Goal: Book appointment/travel/reservation

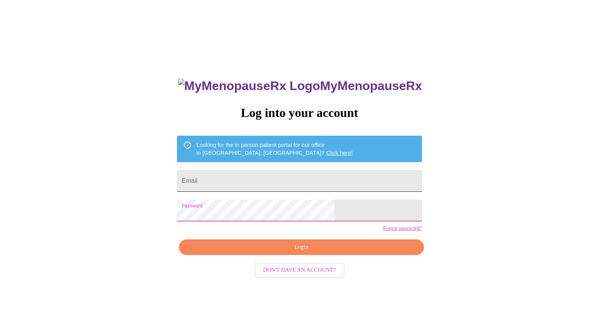
click at [249, 176] on input "Email" at bounding box center [299, 181] width 245 height 22
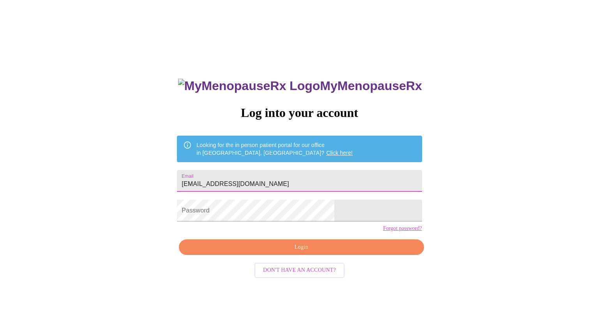
type input "mecorcoran0901@gmail.com"
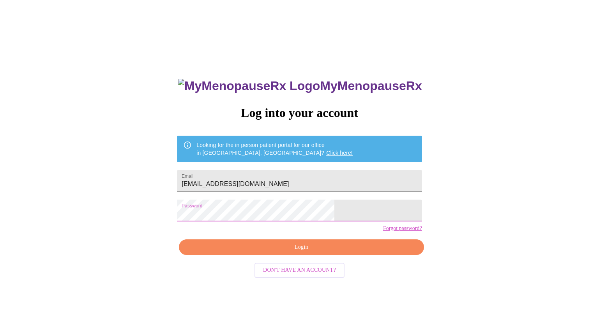
drag, startPoint x: 314, startPoint y: 258, endPoint x: 286, endPoint y: 252, distance: 28.2
click at [314, 252] on span "Login" at bounding box center [301, 247] width 227 height 10
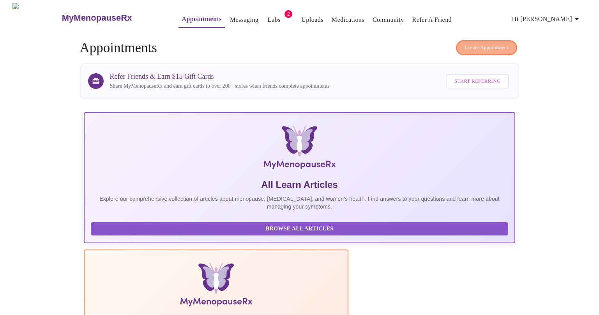
click at [486, 43] on span "Create Appointment" at bounding box center [487, 47] width 44 height 9
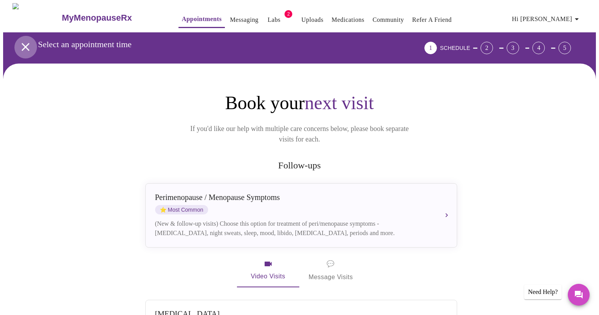
click at [25, 40] on icon "open drawer" at bounding box center [26, 47] width 14 height 14
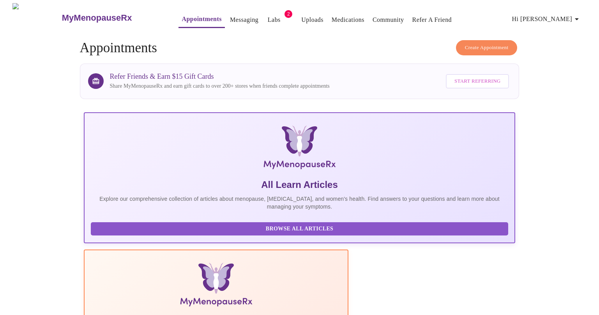
click at [569, 14] on span "Hi Michelle" at bounding box center [546, 19] width 69 height 11
click at [561, 17] on li "Settings" at bounding box center [564, 16] width 36 height 14
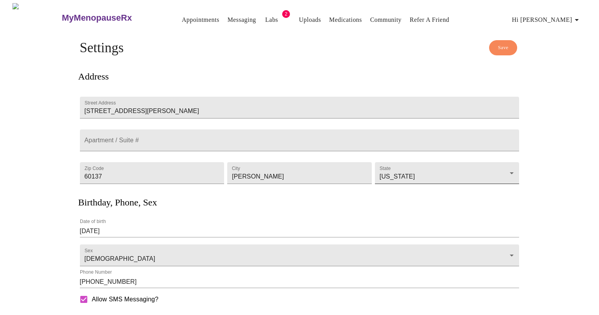
click at [447, 175] on body "MyMenopauseRx Appointments Messaging Labs 2 Uploads Medications Community Refer…" at bounding box center [299, 212] width 593 height 419
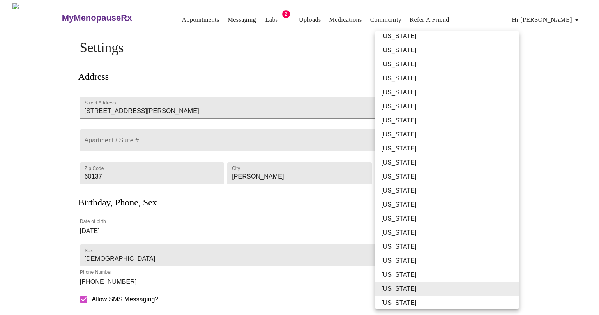
scroll to position [105, 0]
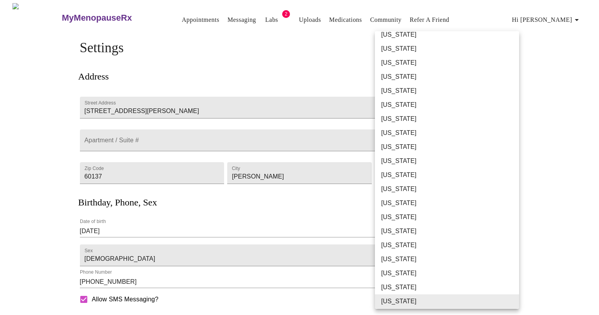
click at [386, 105] on li "Illinois" at bounding box center [447, 105] width 144 height 14
type input "Illinois"
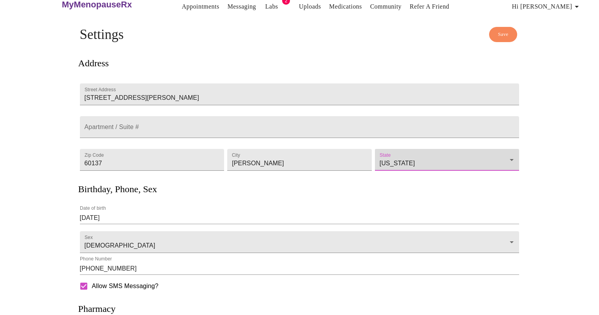
scroll to position [0, 0]
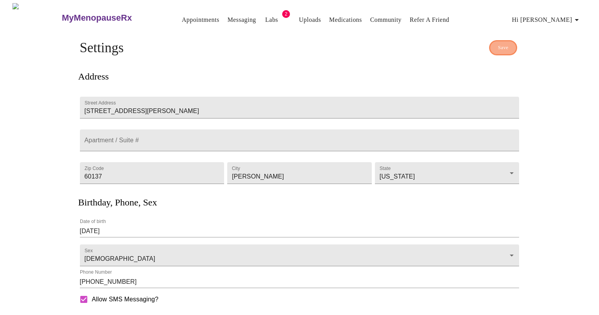
click at [503, 45] on span "Save" at bounding box center [503, 47] width 11 height 9
click at [188, 14] on link "Appointments" at bounding box center [200, 19] width 37 height 11
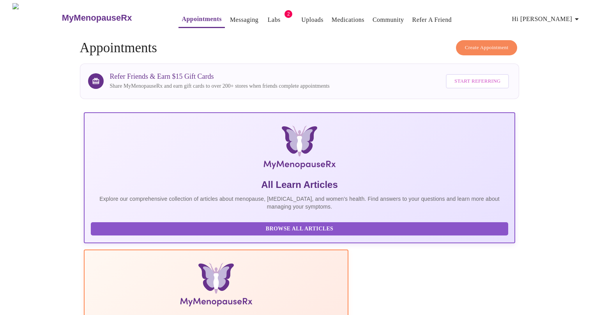
click at [504, 46] on span "Create Appointment" at bounding box center [487, 47] width 44 height 9
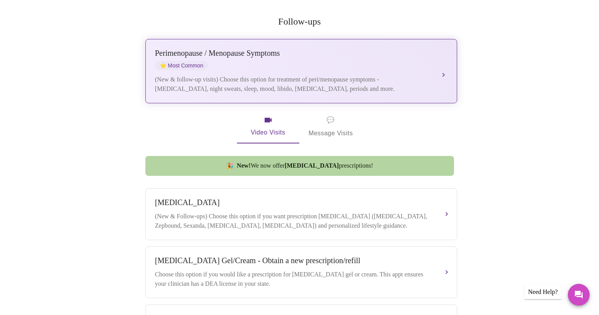
scroll to position [156, 0]
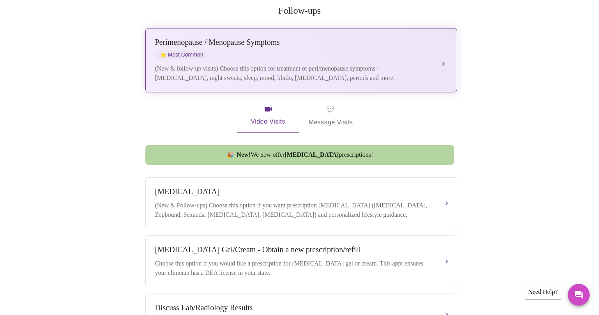
click at [210, 44] on div "Perimenopause / Menopause Symptoms ⭐ Most Common" at bounding box center [293, 48] width 277 height 21
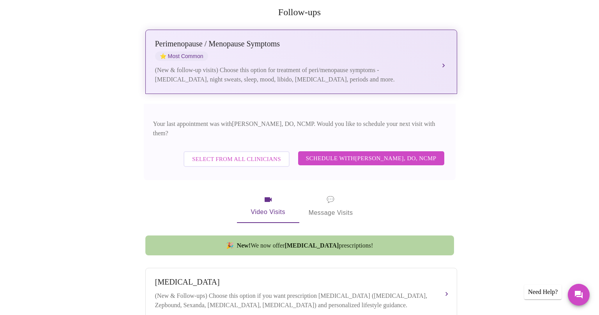
scroll to position [155, 0]
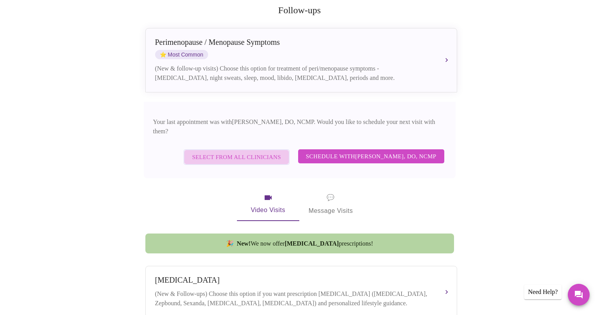
click at [250, 152] on span "Select from All Clinicians" at bounding box center [236, 157] width 89 height 10
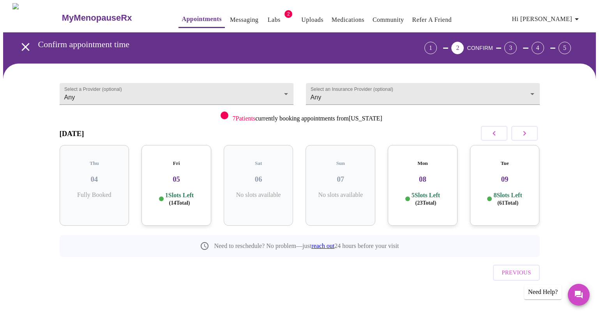
click at [165, 182] on div "Fri 05 1 Slots Left ( 14 Total)" at bounding box center [176, 185] width 70 height 81
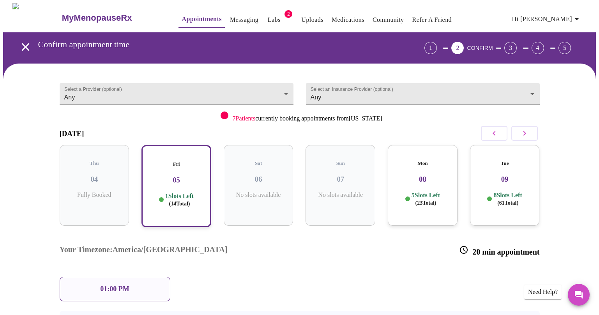
click at [159, 277] on div "01:00 PM" at bounding box center [115, 289] width 111 height 25
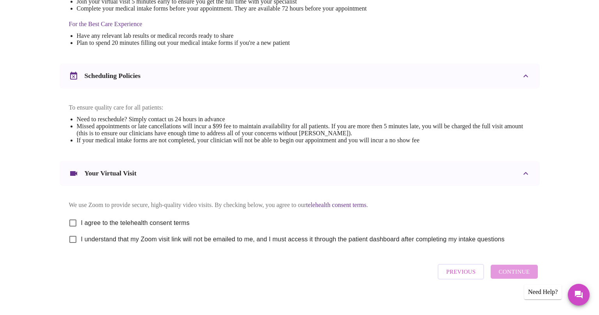
scroll to position [250, 0]
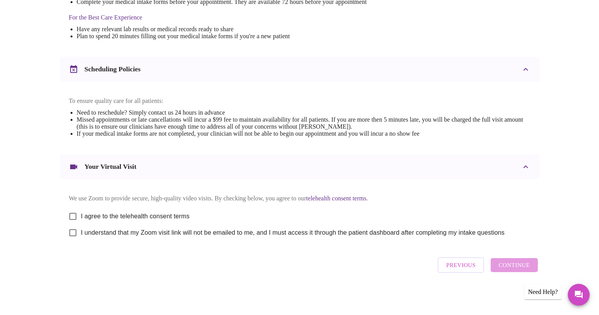
click at [69, 213] on input "I agree to the telehealth consent terms" at bounding box center [73, 216] width 16 height 16
checkbox input "true"
drag, startPoint x: 78, startPoint y: 232, endPoint x: 85, endPoint y: 231, distance: 7.1
click at [78, 232] on input "I understand that my Zoom visit link will not be emailed to me, and I must acce…" at bounding box center [73, 232] width 16 height 16
checkbox input "true"
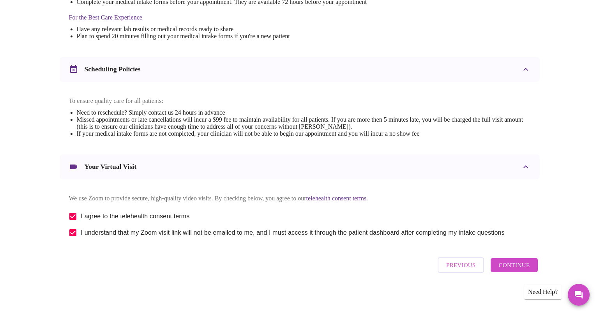
scroll to position [250, 0]
click at [511, 264] on span "Continue" at bounding box center [513, 265] width 31 height 10
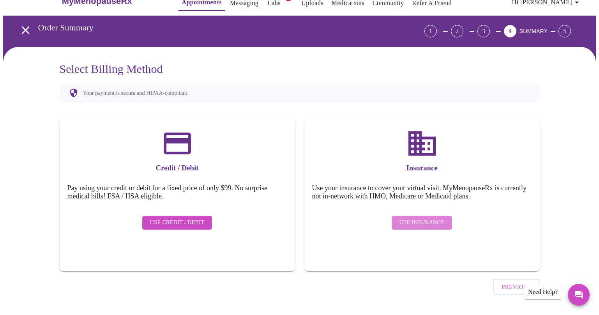
drag, startPoint x: 428, startPoint y: 213, endPoint x: 422, endPoint y: 212, distance: 5.7
click at [428, 218] on span "Use Insurance" at bounding box center [421, 223] width 45 height 10
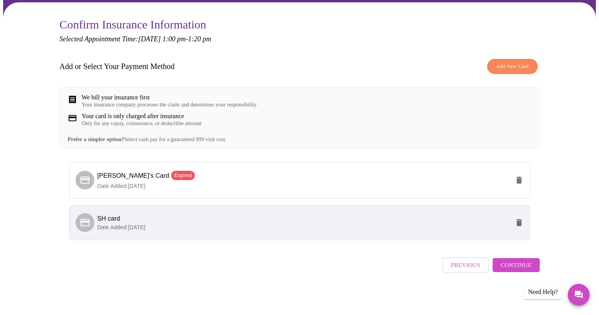
scroll to position [0, 0]
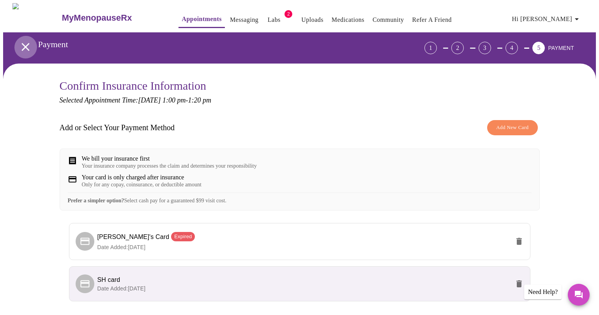
click at [23, 41] on icon "open drawer" at bounding box center [26, 47] width 14 height 14
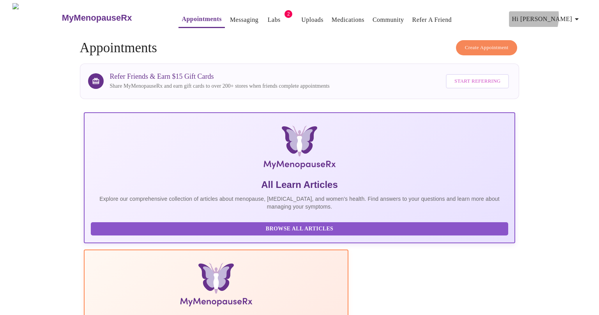
click at [547, 14] on span "Hi Michelle" at bounding box center [546, 19] width 69 height 11
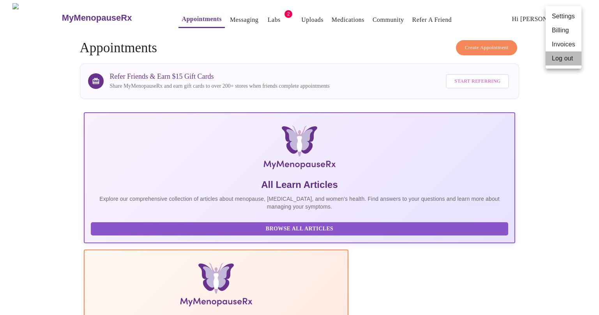
click at [569, 59] on li "Log out" at bounding box center [564, 58] width 36 height 14
